Goal: Information Seeking & Learning: Find specific fact

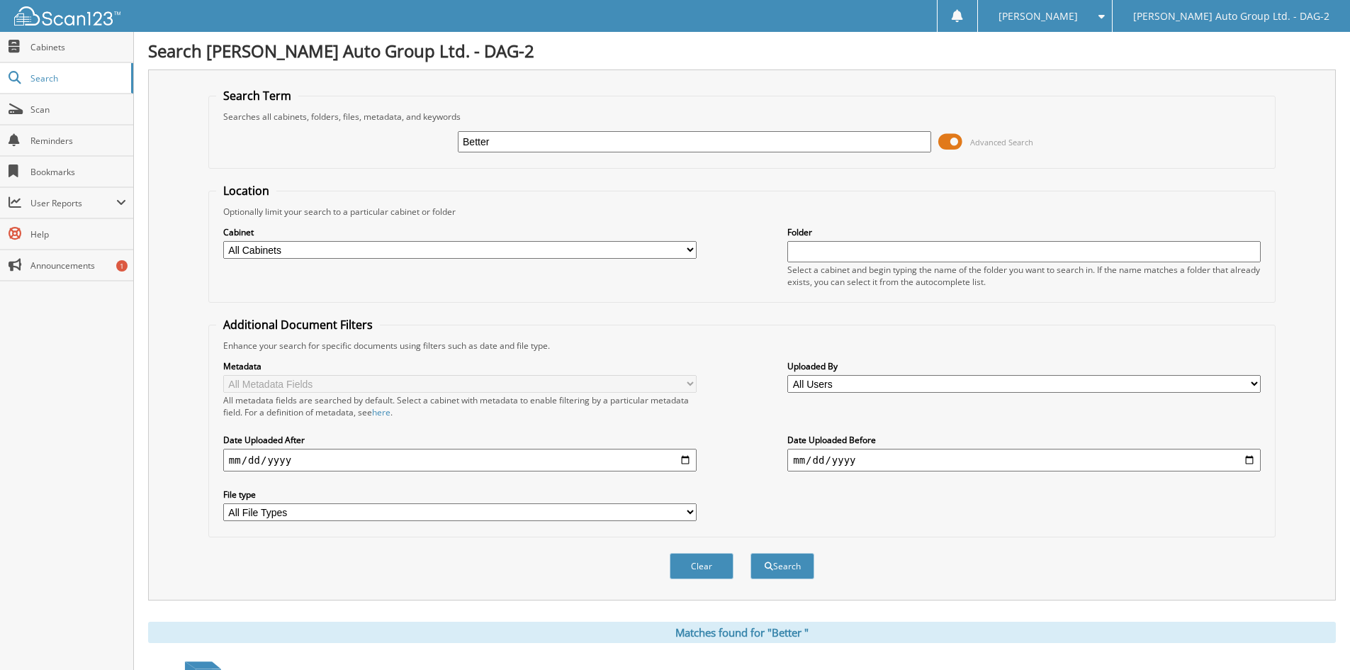
drag, startPoint x: 497, startPoint y: 146, endPoint x: 437, endPoint y: 140, distance: 59.9
click at [437, 140] on div "Better Advanced Search" at bounding box center [742, 142] width 1052 height 38
type input "[PERSON_NAME]"
click at [751, 553] on button "Search" at bounding box center [783, 566] width 64 height 26
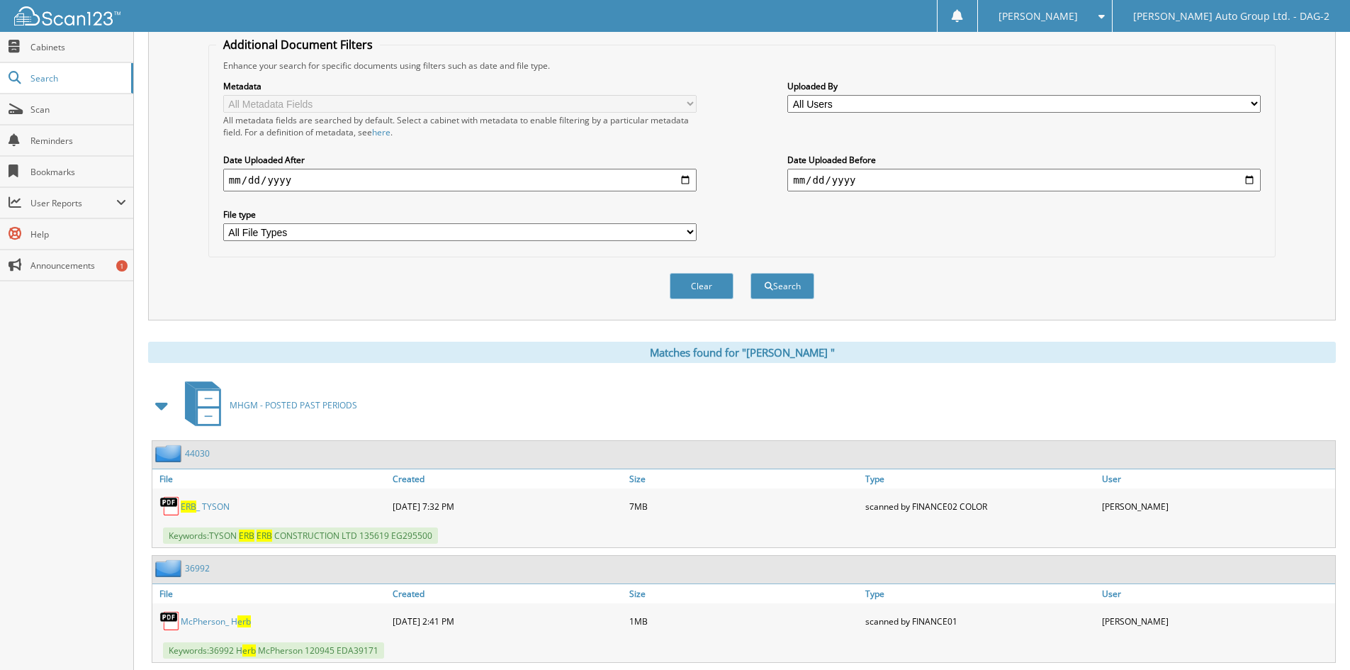
scroll to position [71, 0]
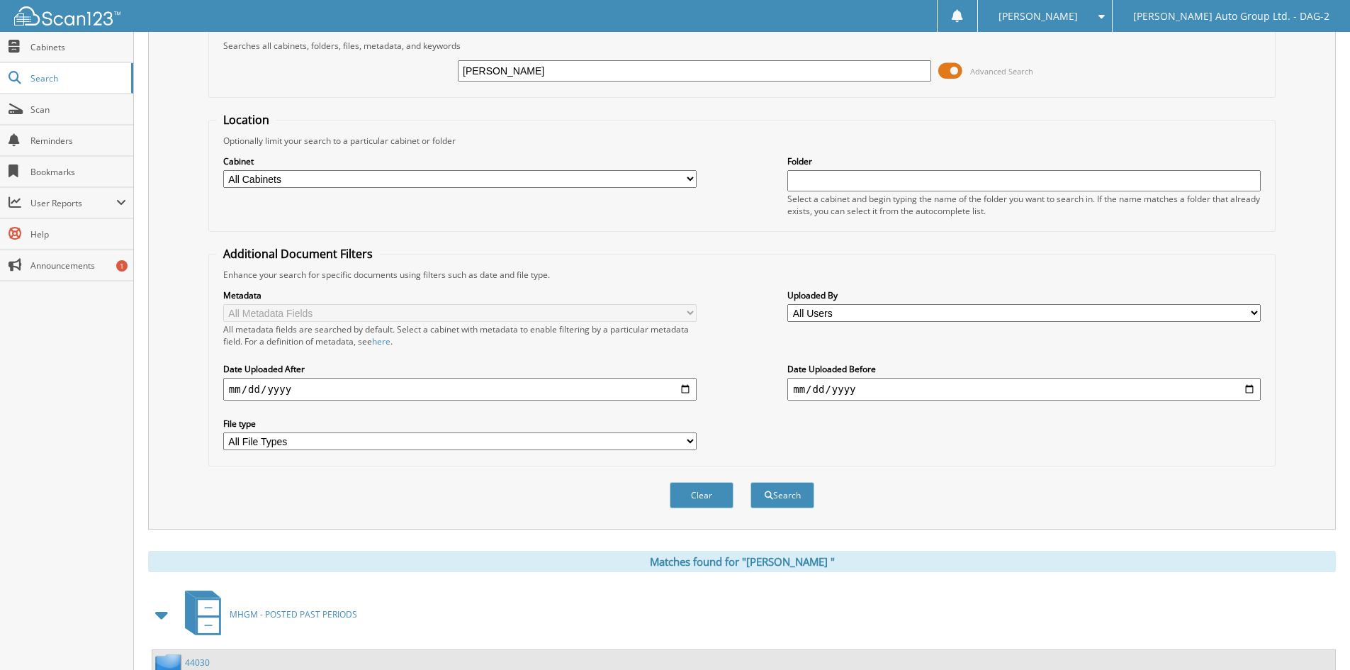
click at [510, 76] on input "[PERSON_NAME]" at bounding box center [694, 70] width 473 height 21
type input "[PERSON_NAME] CONSTRUCTION"
click at [751, 482] on button "Search" at bounding box center [783, 495] width 64 height 26
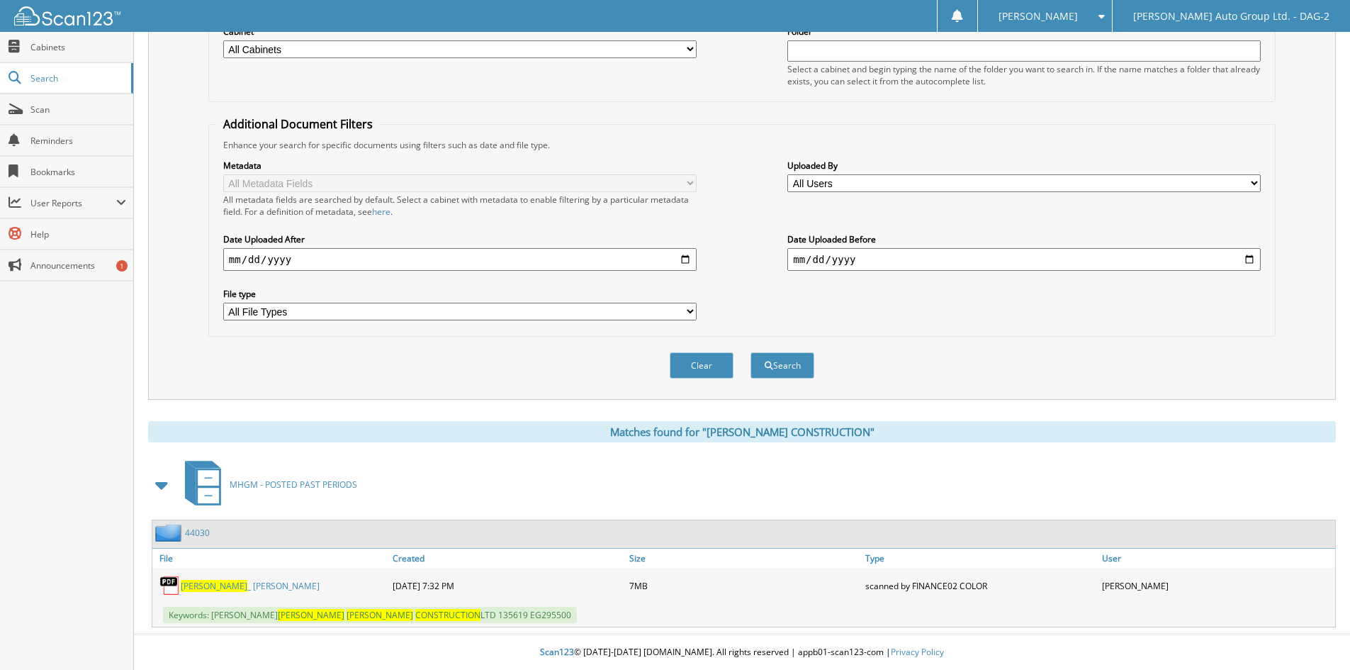
scroll to position [201, 0]
click at [195, 583] on span "[PERSON_NAME]" at bounding box center [214, 586] width 67 height 12
